Goal: Task Accomplishment & Management: Manage account settings

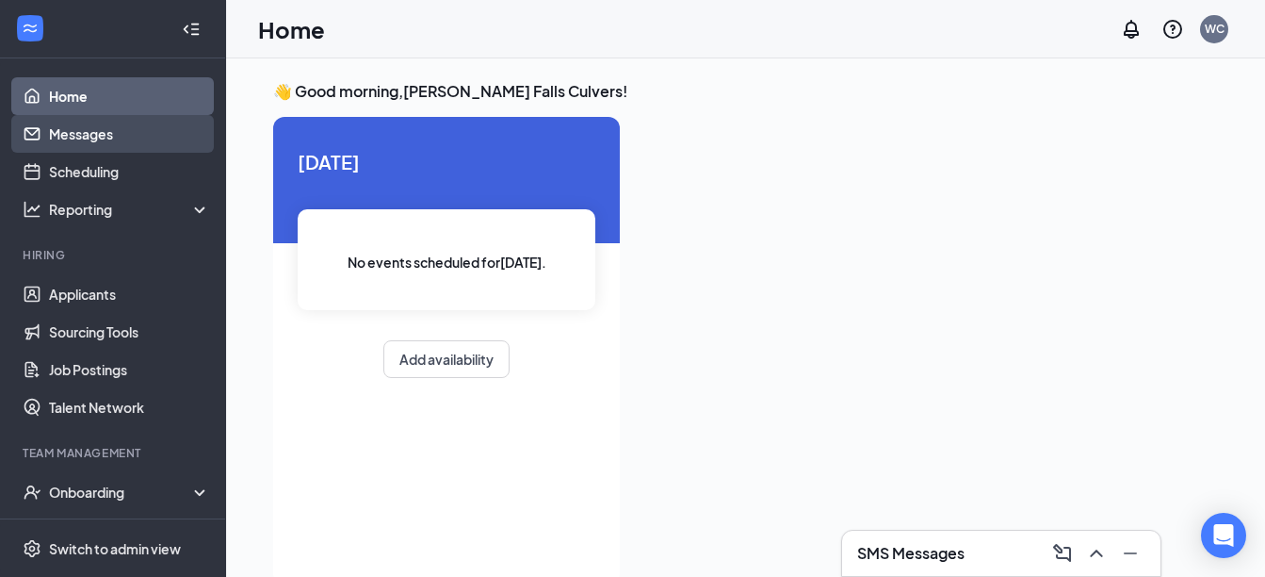
click at [89, 133] on link "Messages" at bounding box center [129, 134] width 161 height 38
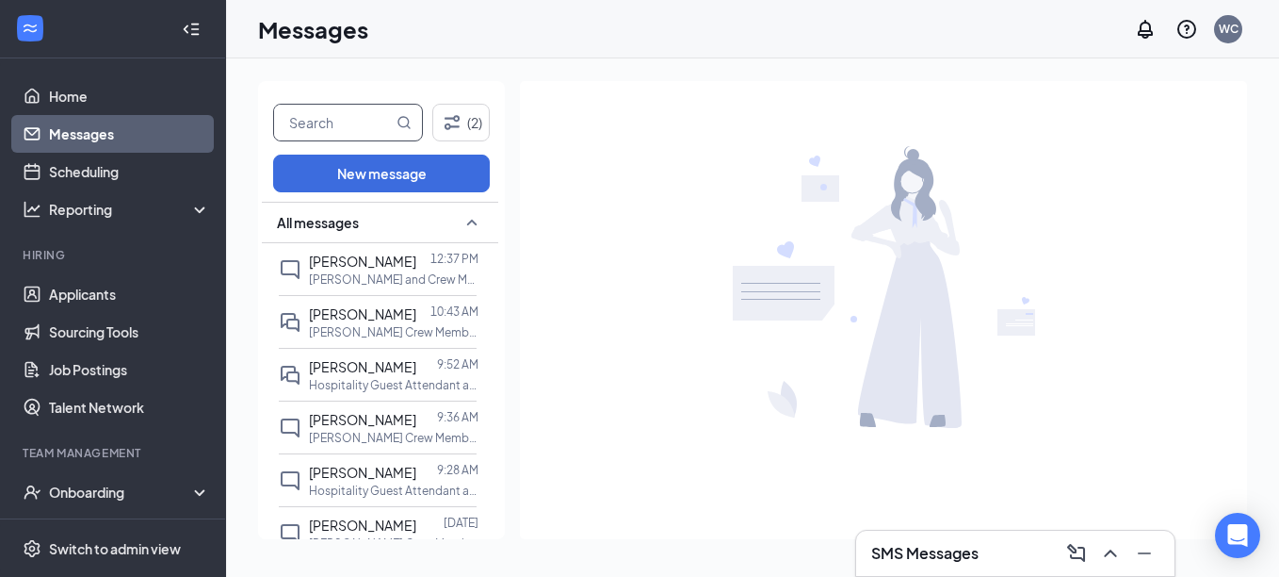
click at [324, 126] on input "text" at bounding box center [333, 123] width 119 height 36
type input "soph"
click at [408, 122] on icon "MagnifyingGlass" at bounding box center [405, 122] width 12 height 12
click at [401, 122] on icon "MagnifyingGlass" at bounding box center [404, 122] width 15 height 15
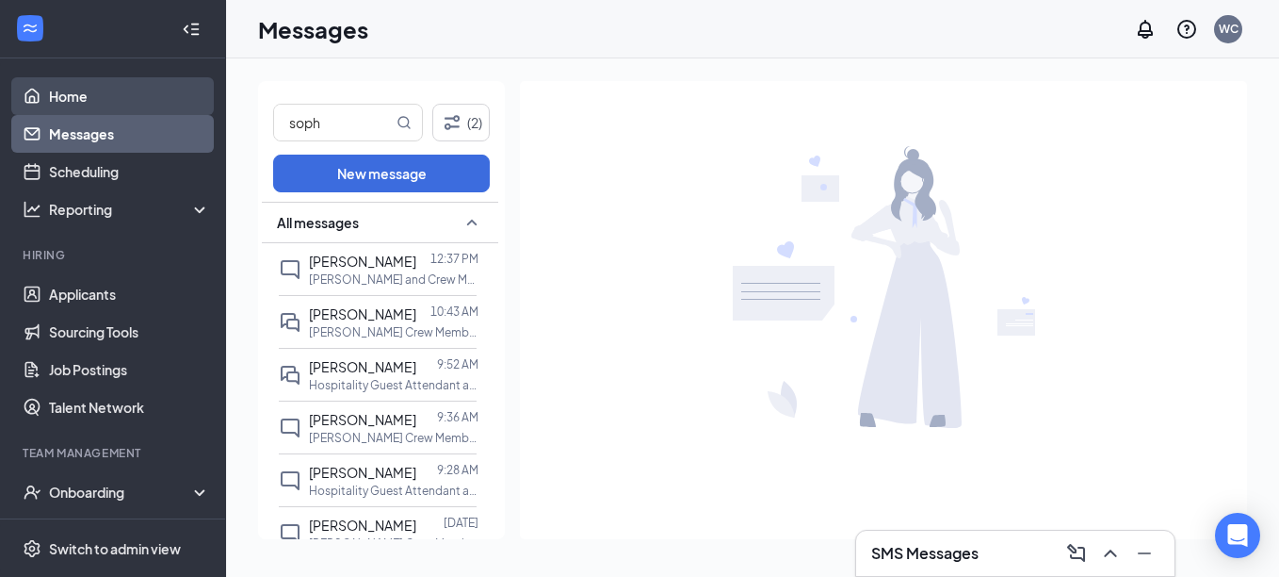
click at [61, 91] on link "Home" at bounding box center [129, 96] width 161 height 38
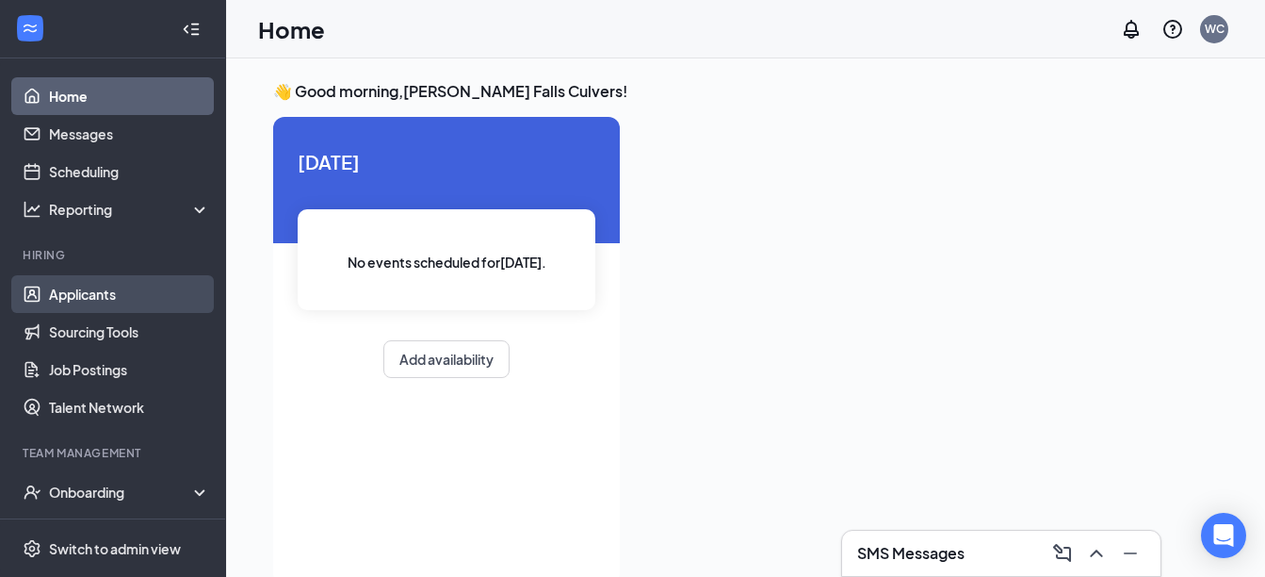
click at [108, 288] on link "Applicants" at bounding box center [129, 294] width 161 height 38
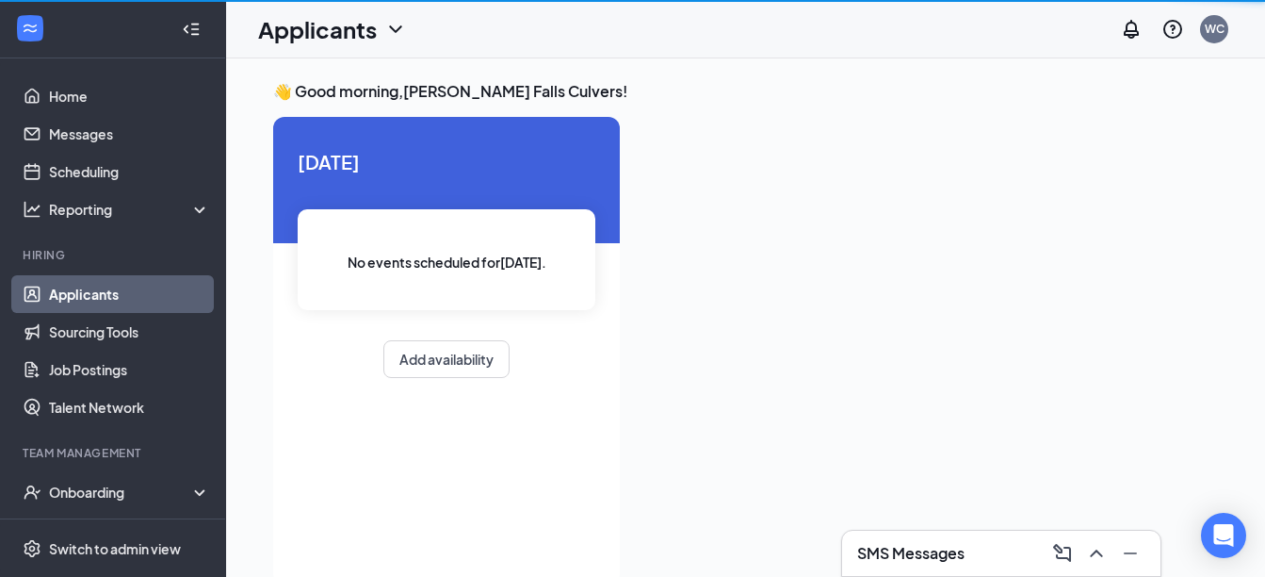
click at [108, 288] on link "Applicants" at bounding box center [129, 294] width 161 height 38
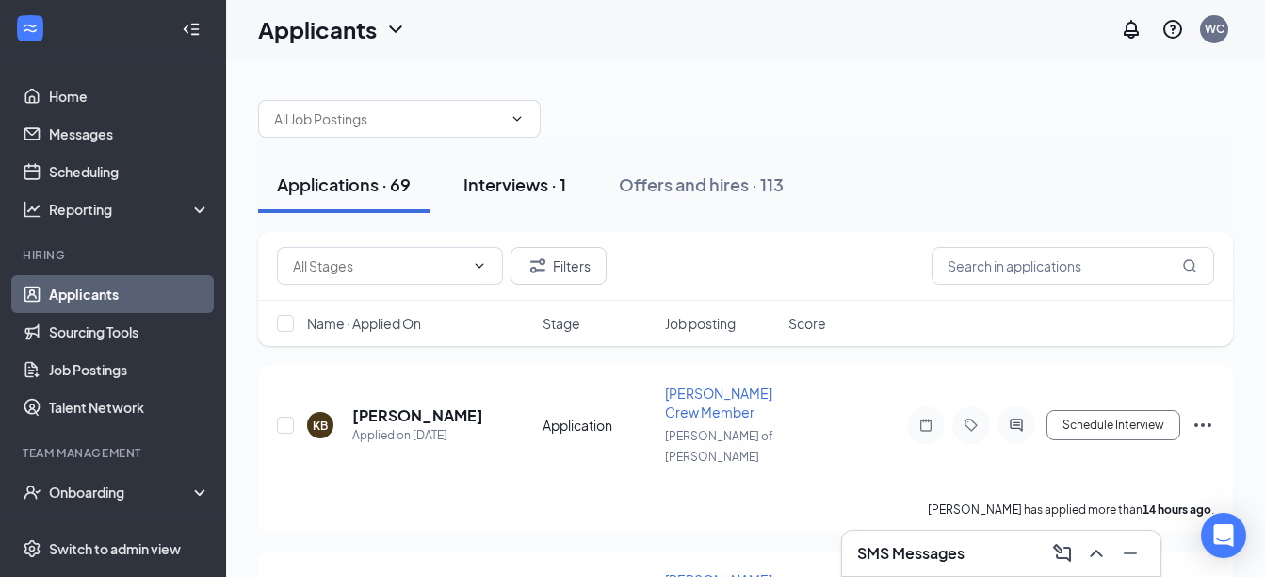
click at [525, 178] on div "Interviews · 1" at bounding box center [515, 184] width 103 height 24
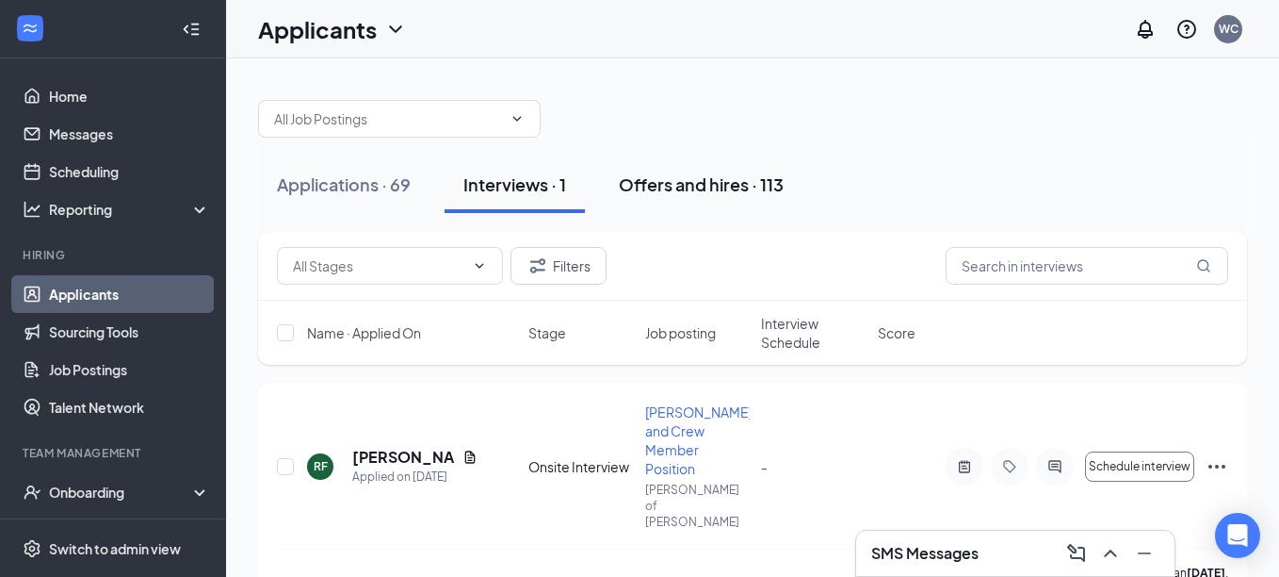
click at [660, 198] on button "Offers and hires · 113" at bounding box center [701, 184] width 203 height 57
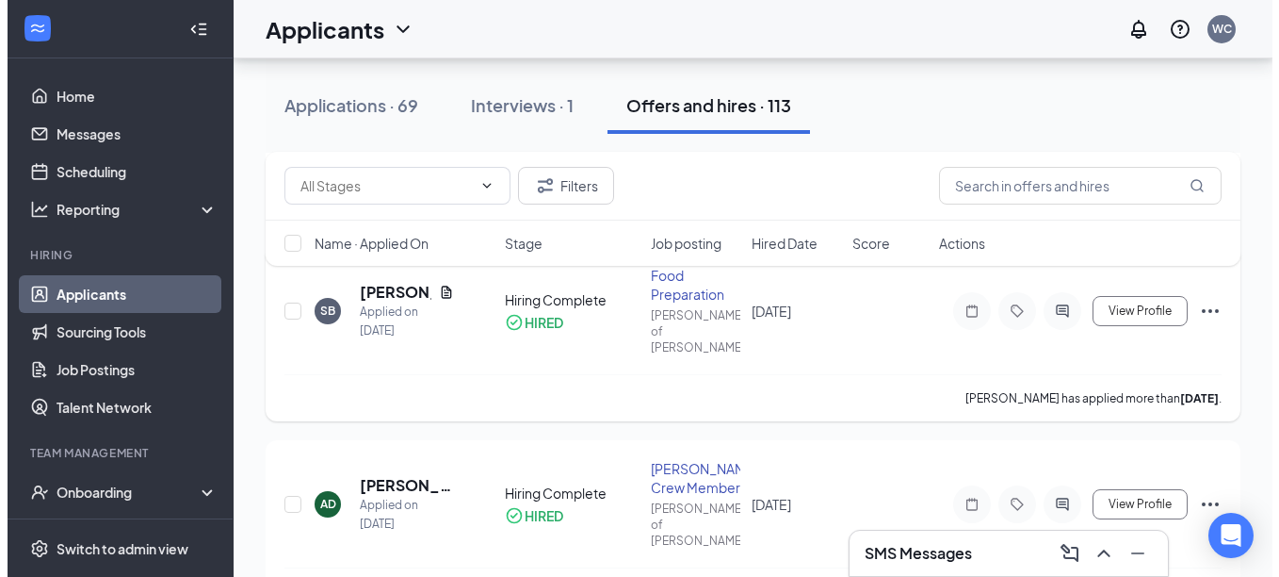
scroll to position [820, 0]
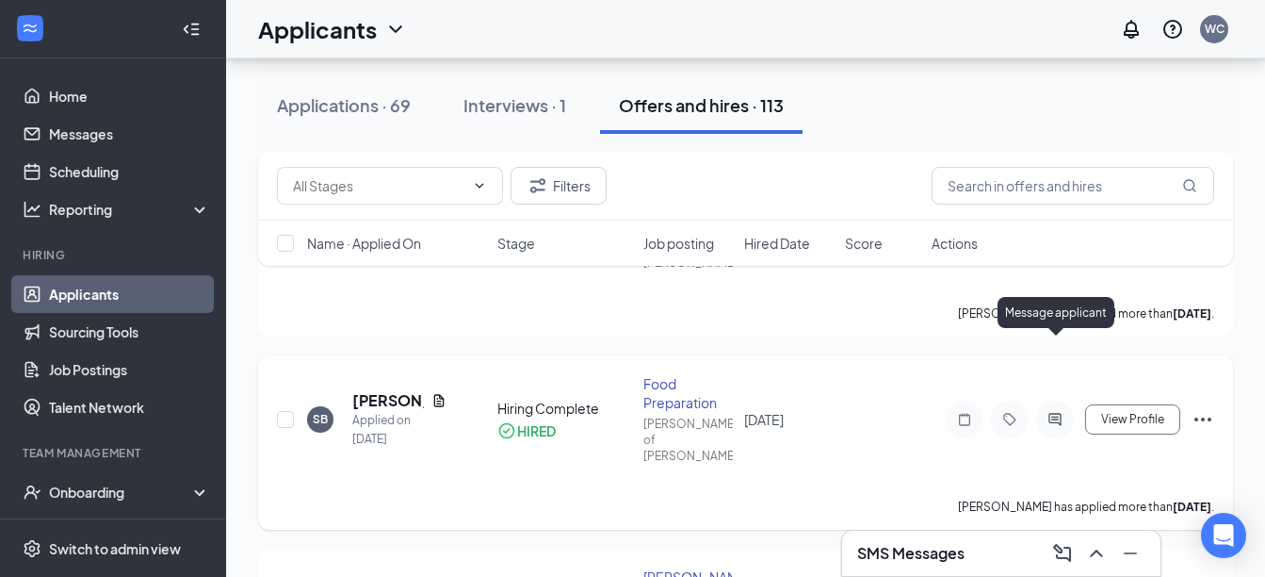
click at [1050, 412] on icon "ActiveChat" at bounding box center [1055, 419] width 23 height 15
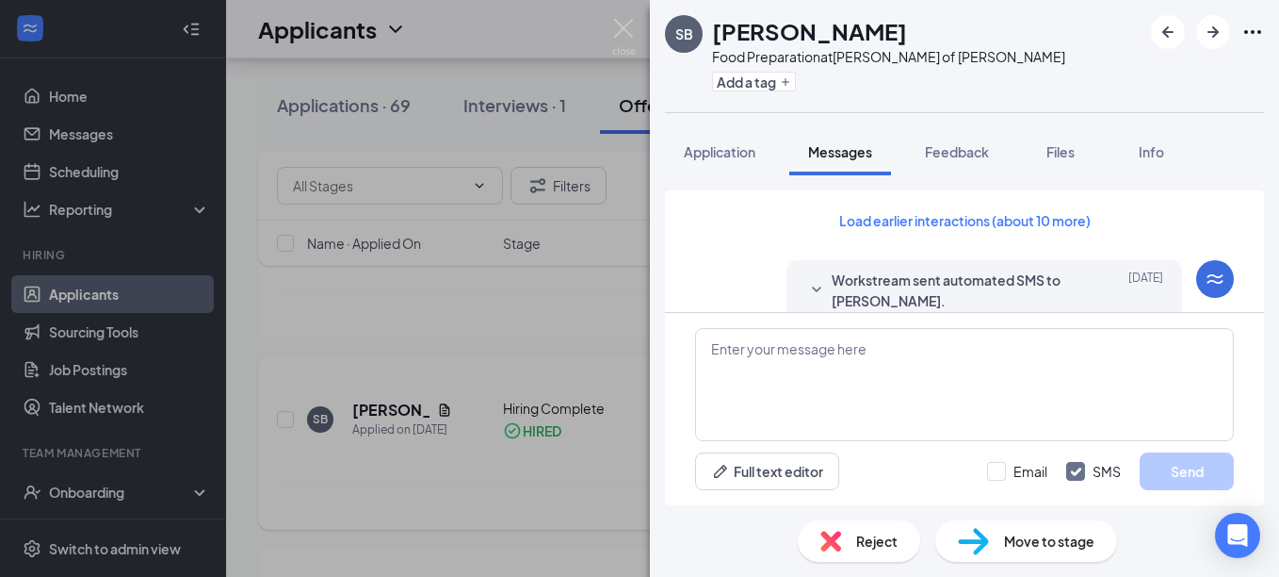
scroll to position [753, 0]
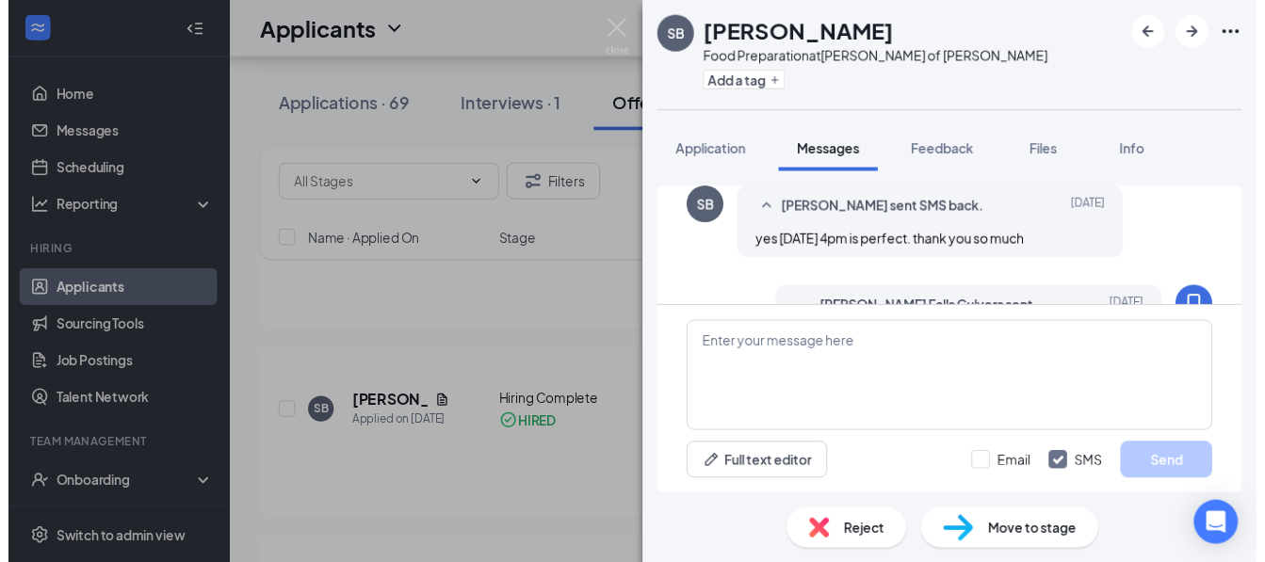
scroll to position [753, 0]
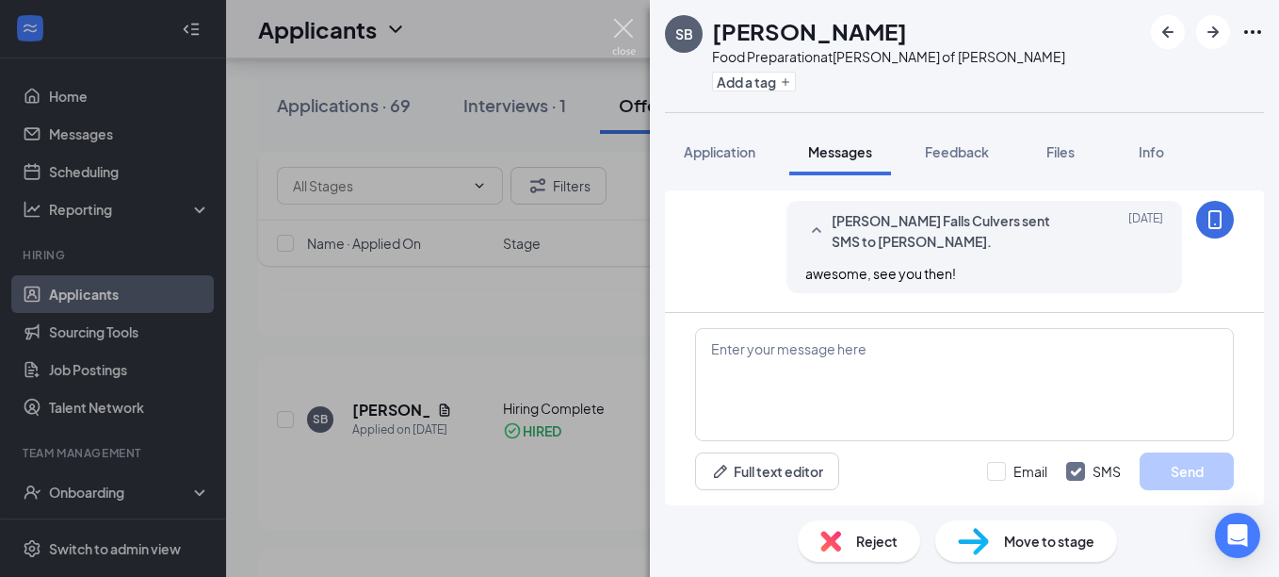
click at [629, 23] on img at bounding box center [624, 37] width 24 height 37
